Goal: Transaction & Acquisition: Purchase product/service

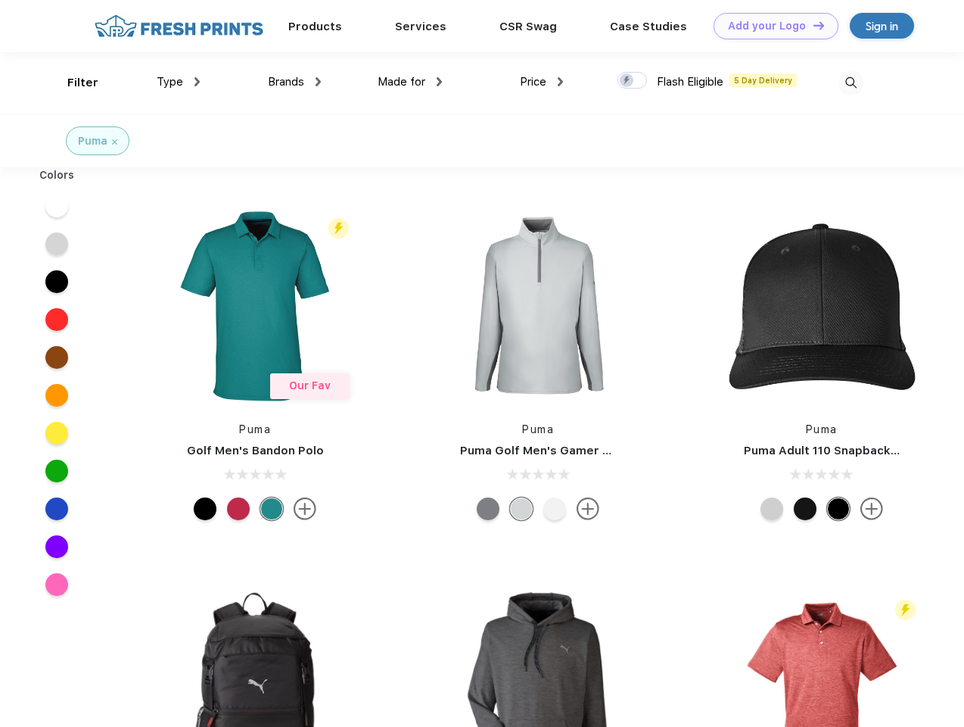
click at [770, 26] on link "Add your Logo Design Tool" at bounding box center [776, 26] width 125 height 26
click at [0, 0] on div "Design Tool" at bounding box center [0, 0] width 0 height 0
click at [812, 25] on link "Add your Logo Design Tool" at bounding box center [776, 26] width 125 height 26
click at [73, 82] on div "Filter" at bounding box center [82, 82] width 31 height 17
click at [179, 82] on span "Type" at bounding box center [170, 82] width 26 height 14
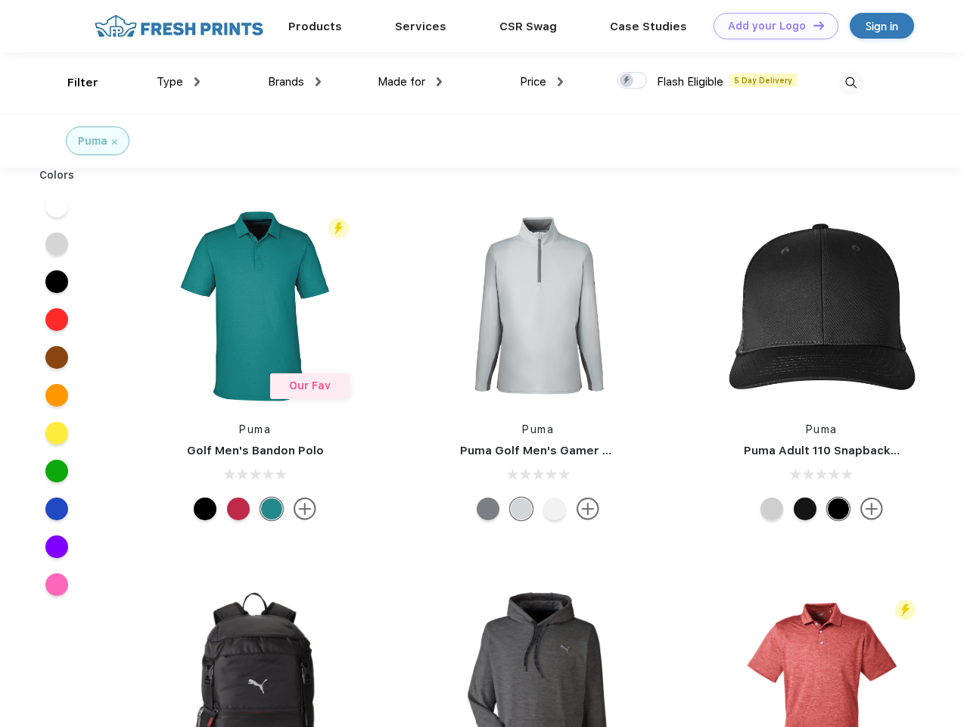
click at [294, 82] on span "Brands" at bounding box center [286, 82] width 36 height 14
click at [410, 82] on span "Made for" at bounding box center [402, 82] width 48 height 14
click at [542, 82] on span "Price" at bounding box center [533, 82] width 26 height 14
click at [633, 81] on div at bounding box center [633, 80] width 30 height 17
click at [627, 81] on input "checkbox" at bounding box center [623, 76] width 10 height 10
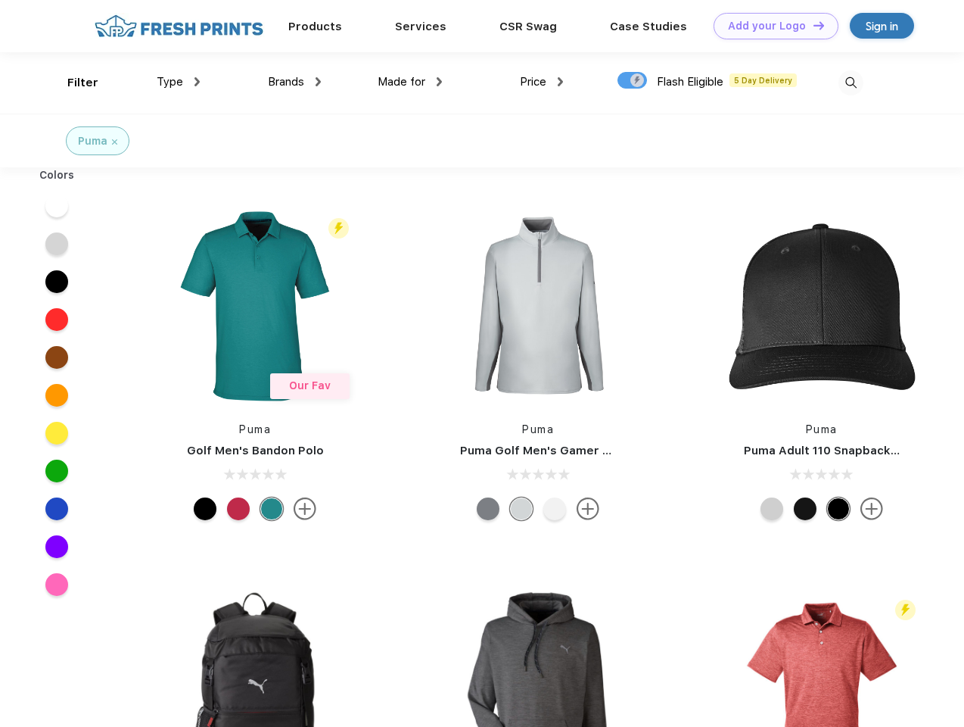
click at [851, 82] on img at bounding box center [851, 82] width 25 height 25
